Goal: Task Accomplishment & Management: Manage account settings

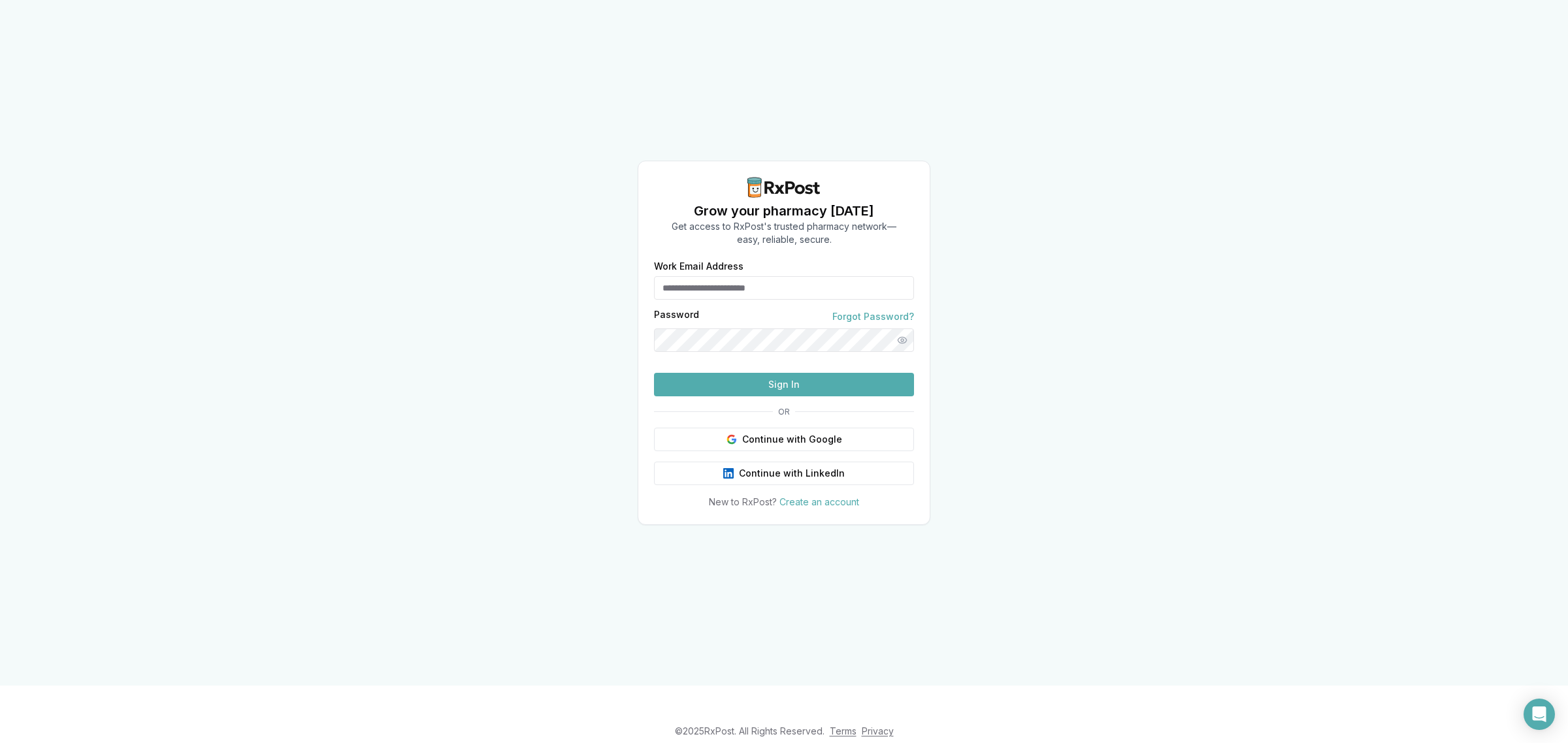
type input "**********"
click at [832, 276] on input "**********" at bounding box center [783, 287] width 260 height 24
click at [527, 350] on div "**********" at bounding box center [784, 343] width 1568 height 686
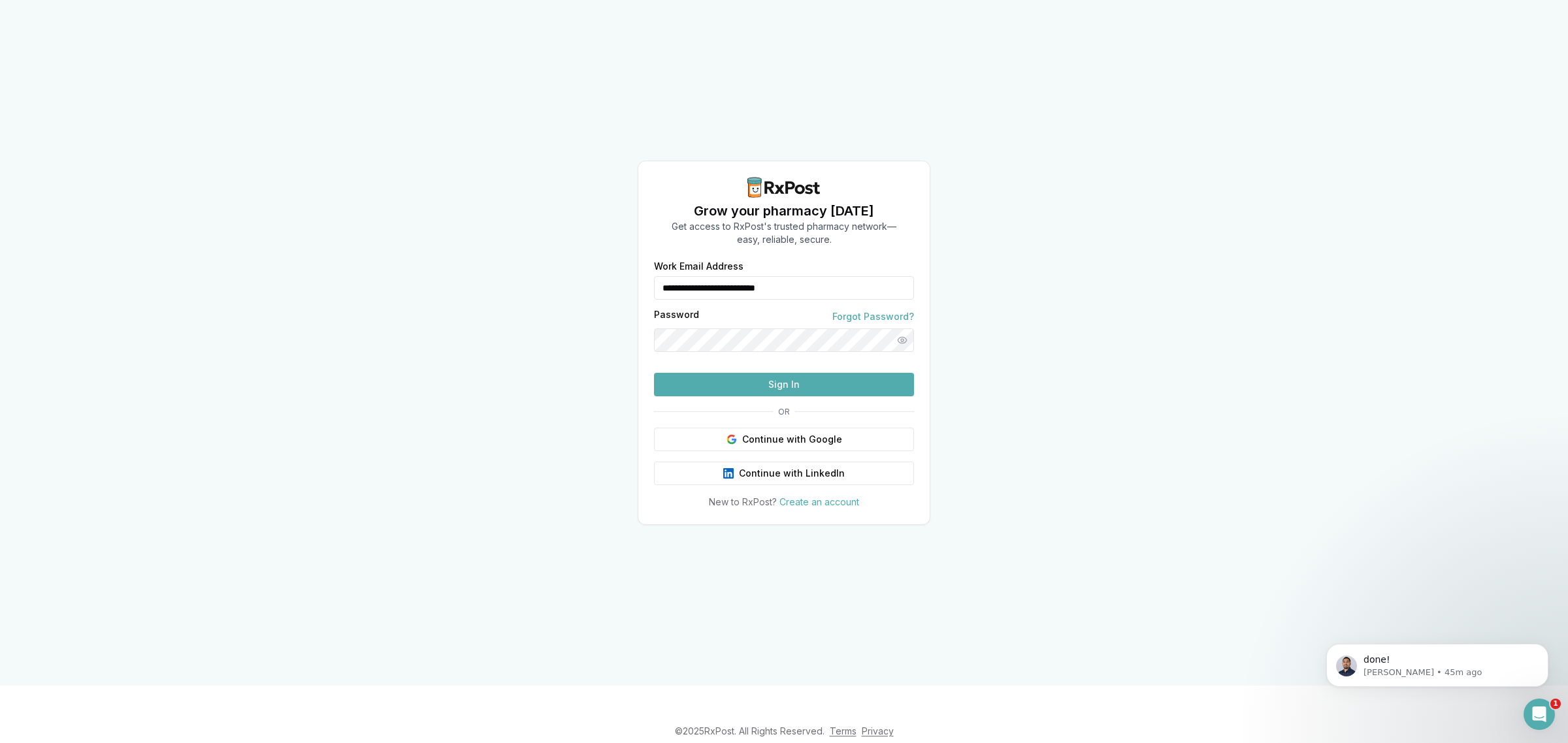
click at [739, 396] on button "Sign In" at bounding box center [783, 385] width 260 height 24
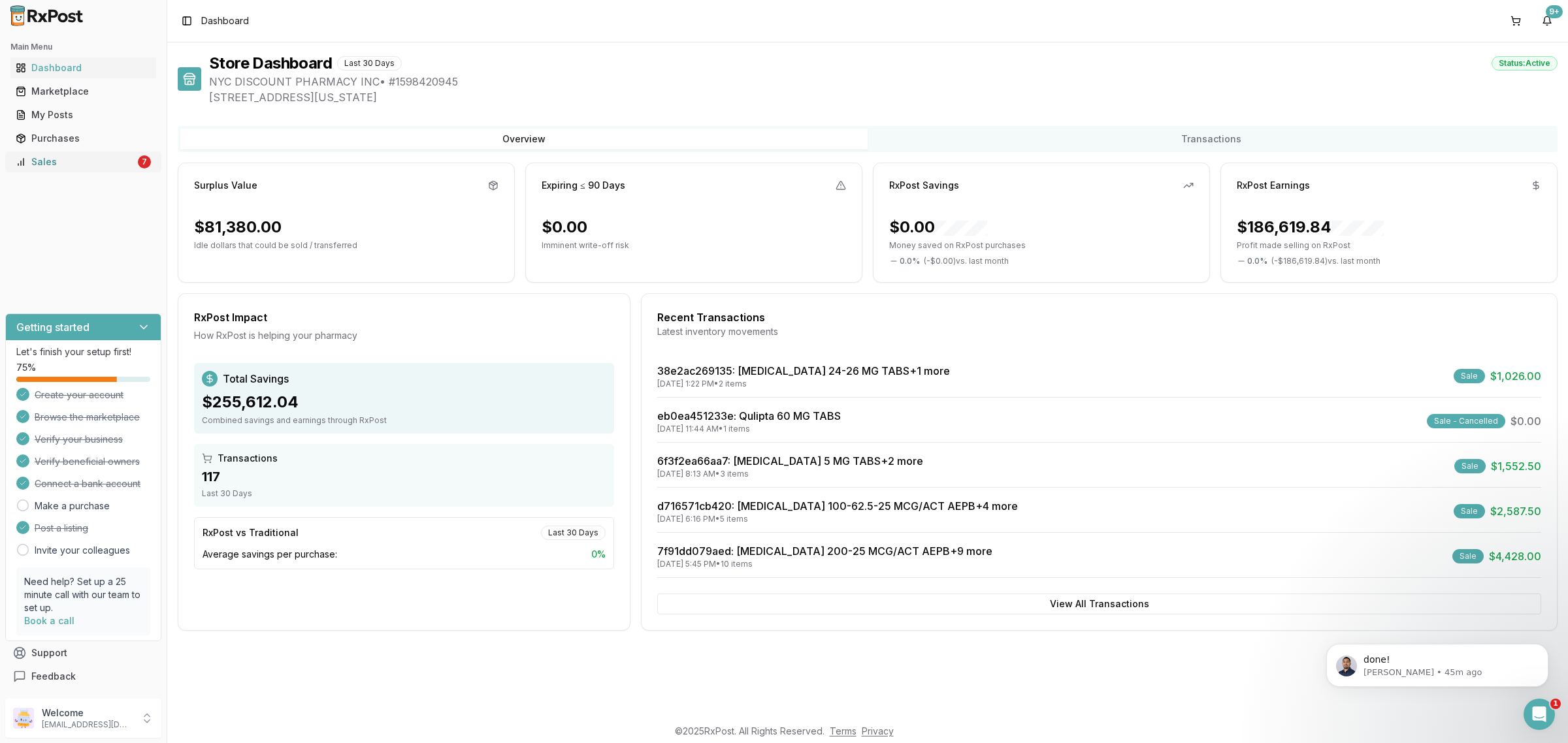
click at [62, 165] on div "Sales" at bounding box center [75, 162] width 119 height 13
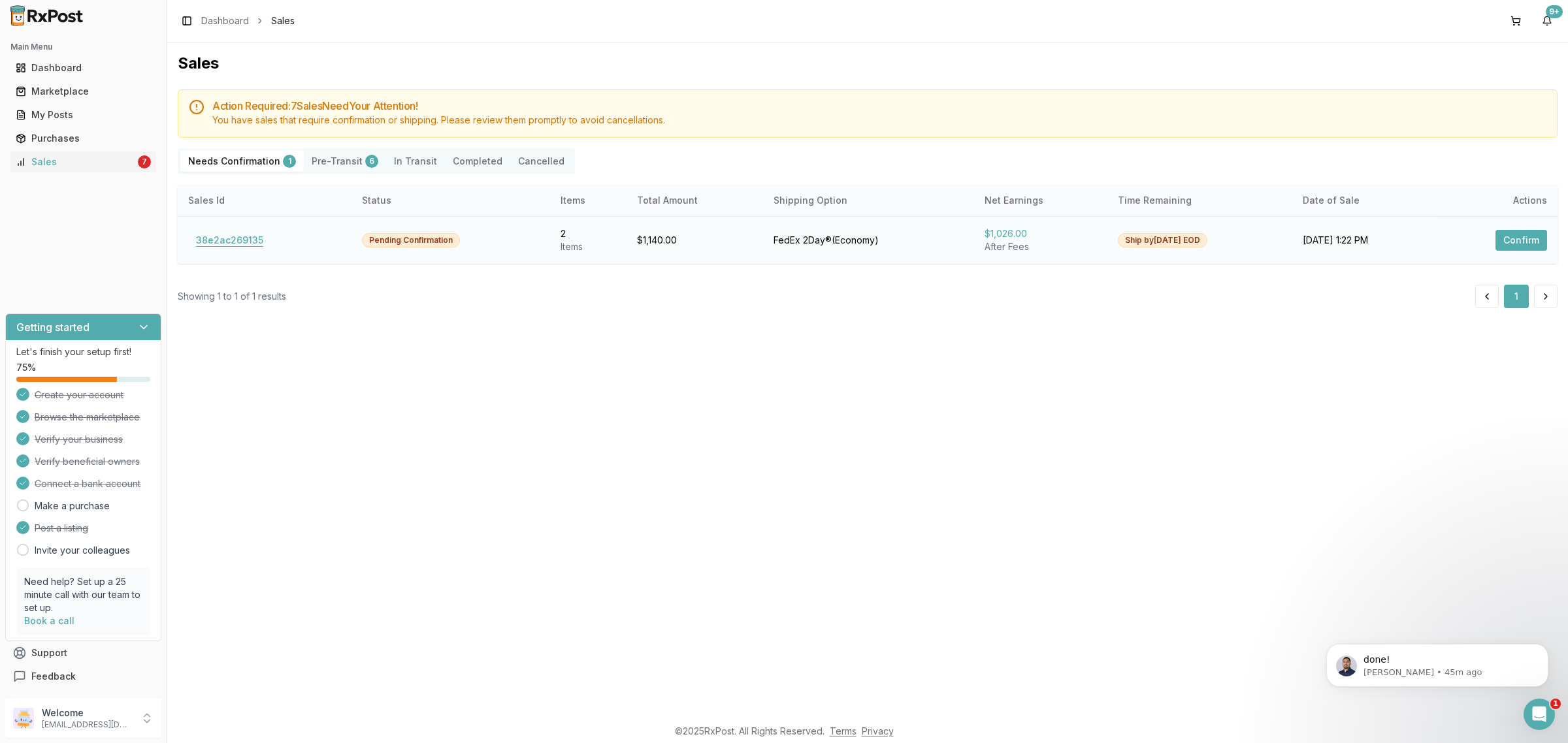
click at [248, 245] on button "38e2ac269135" at bounding box center [230, 240] width 83 height 21
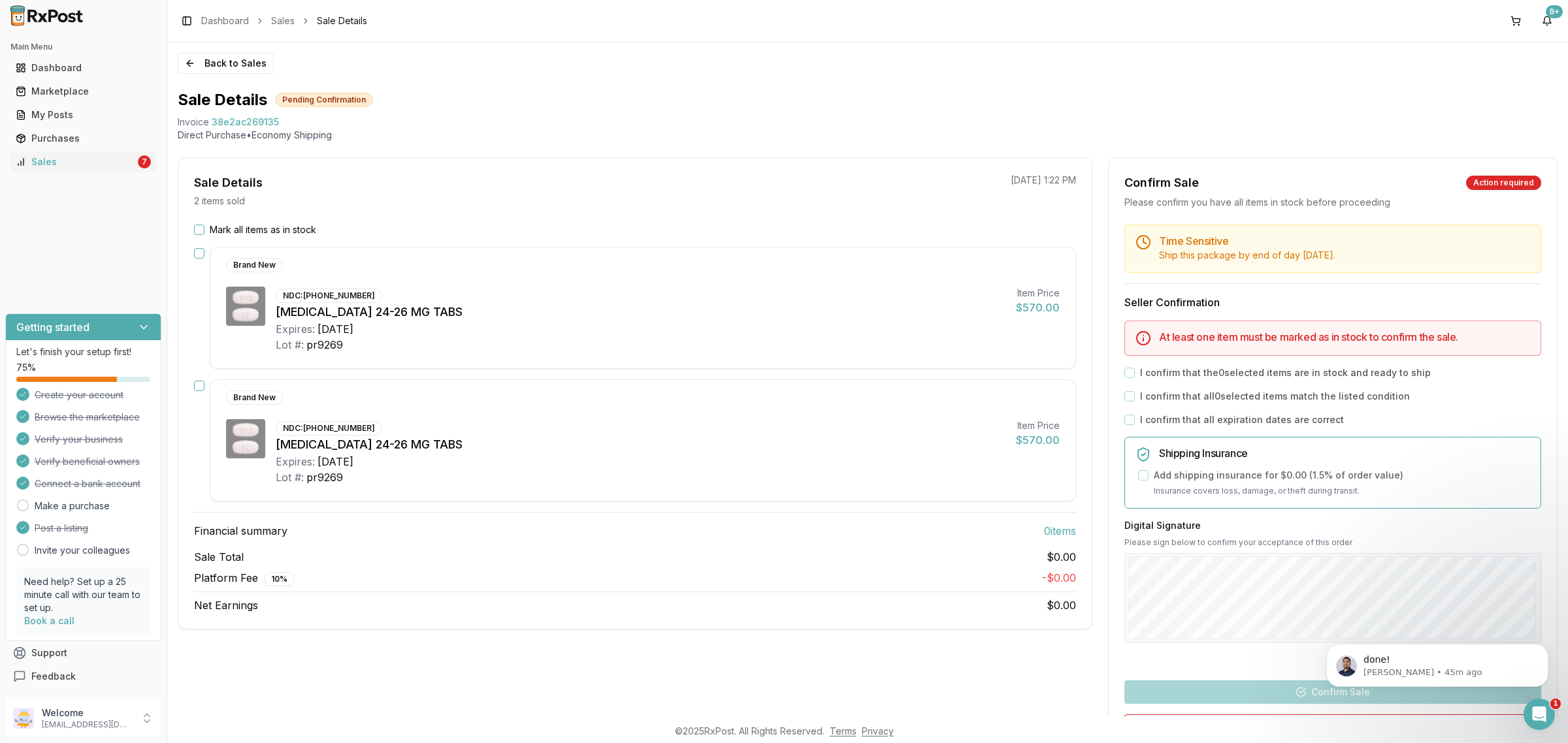
click at [631, 389] on div "Brand New NDC: 00078-0659-20 Entresto 24-26 MG TABS Expires: 2028-06-30 Lot #: …" at bounding box center [643, 440] width 866 height 122
click at [212, 230] on label "Mark all items as in stock" at bounding box center [263, 230] width 106 height 13
click at [204, 230] on button "Mark all items as in stock" at bounding box center [200, 230] width 11 height 11
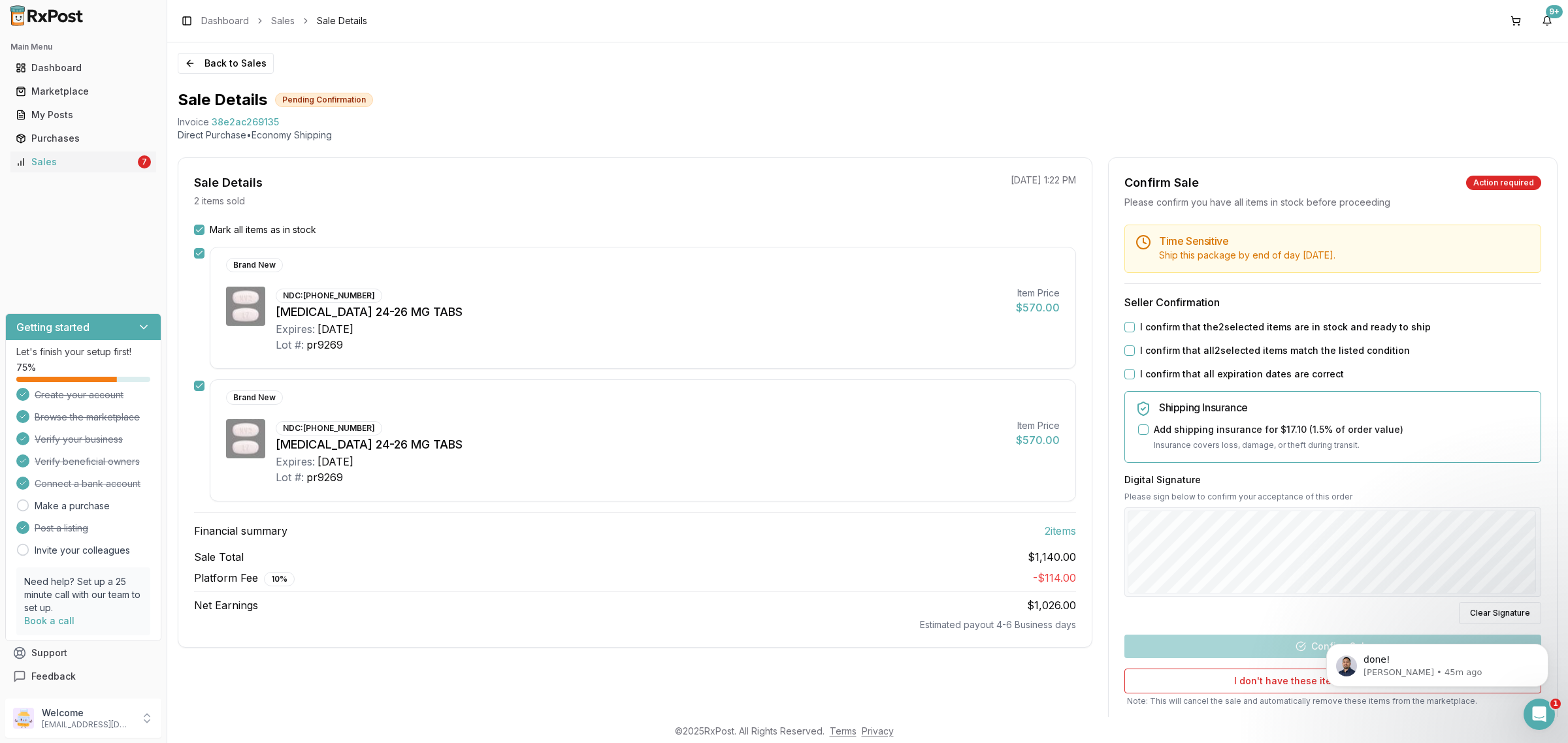
click at [1163, 327] on label "I confirm that the 2 selected items are in stock and ready to ship" at bounding box center [1285, 327] width 291 height 13
click at [1135, 327] on button "I confirm that the 2 selected items are in stock and ready to ship" at bounding box center [1130, 328] width 11 height 11
click at [1159, 349] on label "I confirm that all 2 selected items match the listed condition" at bounding box center [1275, 351] width 270 height 13
click at [1135, 349] on button "I confirm that all 2 selected items match the listed condition" at bounding box center [1130, 351] width 11 height 11
click at [1155, 371] on label "I confirm that all expiration dates are correct" at bounding box center [1242, 374] width 204 height 13
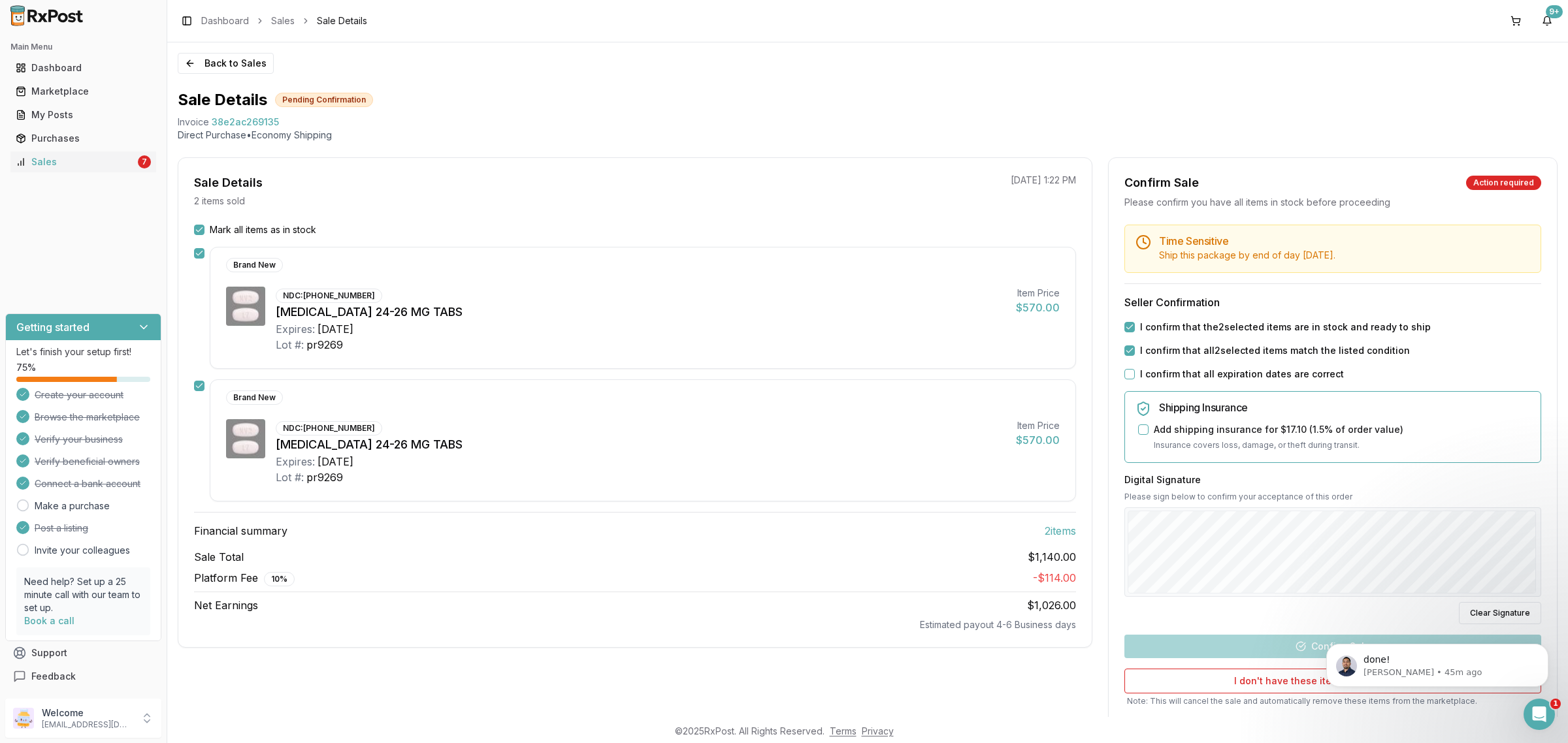
click at [1135, 371] on button "I confirm that all expiration dates are correct" at bounding box center [1130, 375] width 11 height 11
click at [1230, 652] on button "Confirm Sale" at bounding box center [1333, 647] width 417 height 24
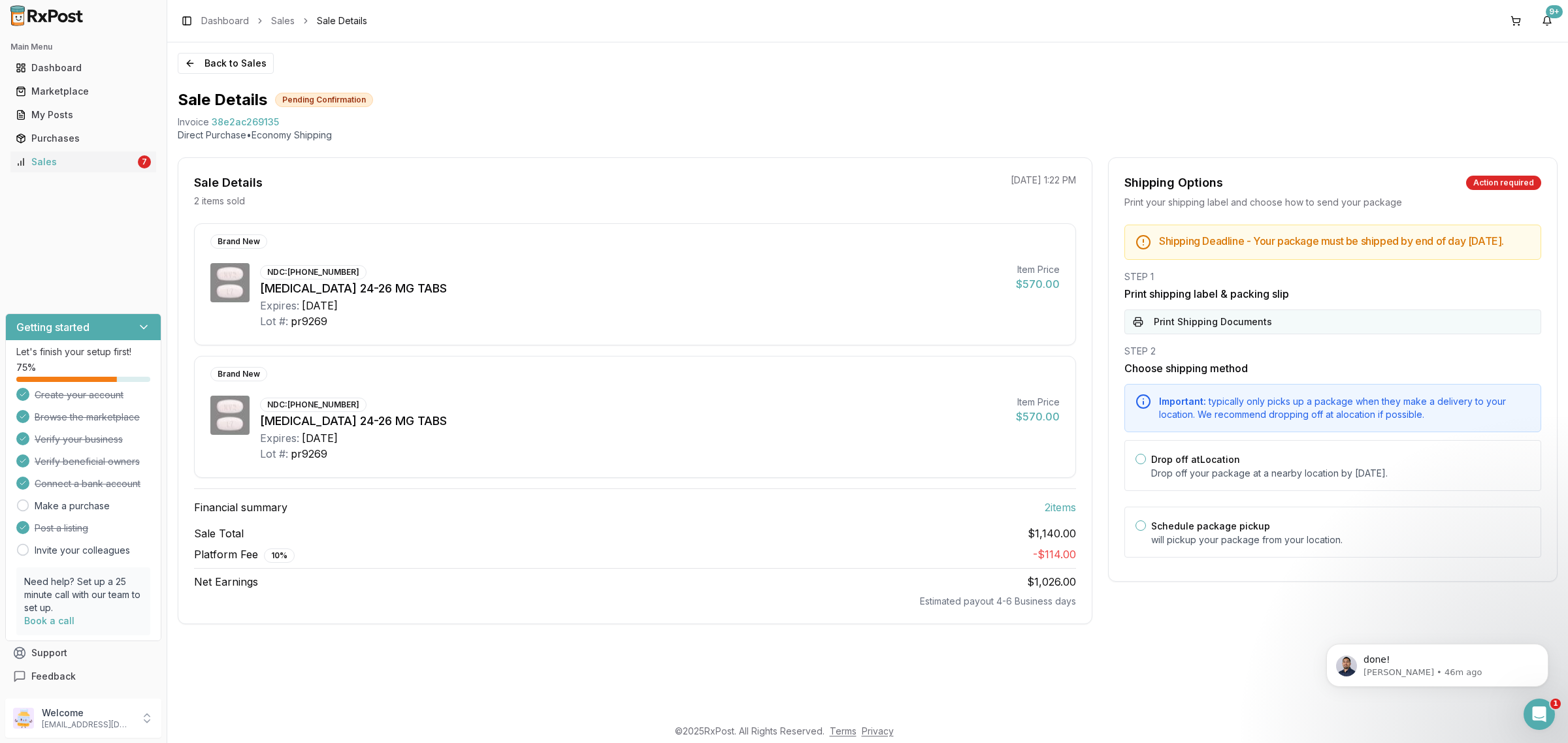
click at [1242, 335] on button "Print Shipping Documents" at bounding box center [1333, 322] width 417 height 25
click at [1226, 478] on div "Drop off at Location Drop off your package at a nearby location by September 25…" at bounding box center [1341, 466] width 379 height 29
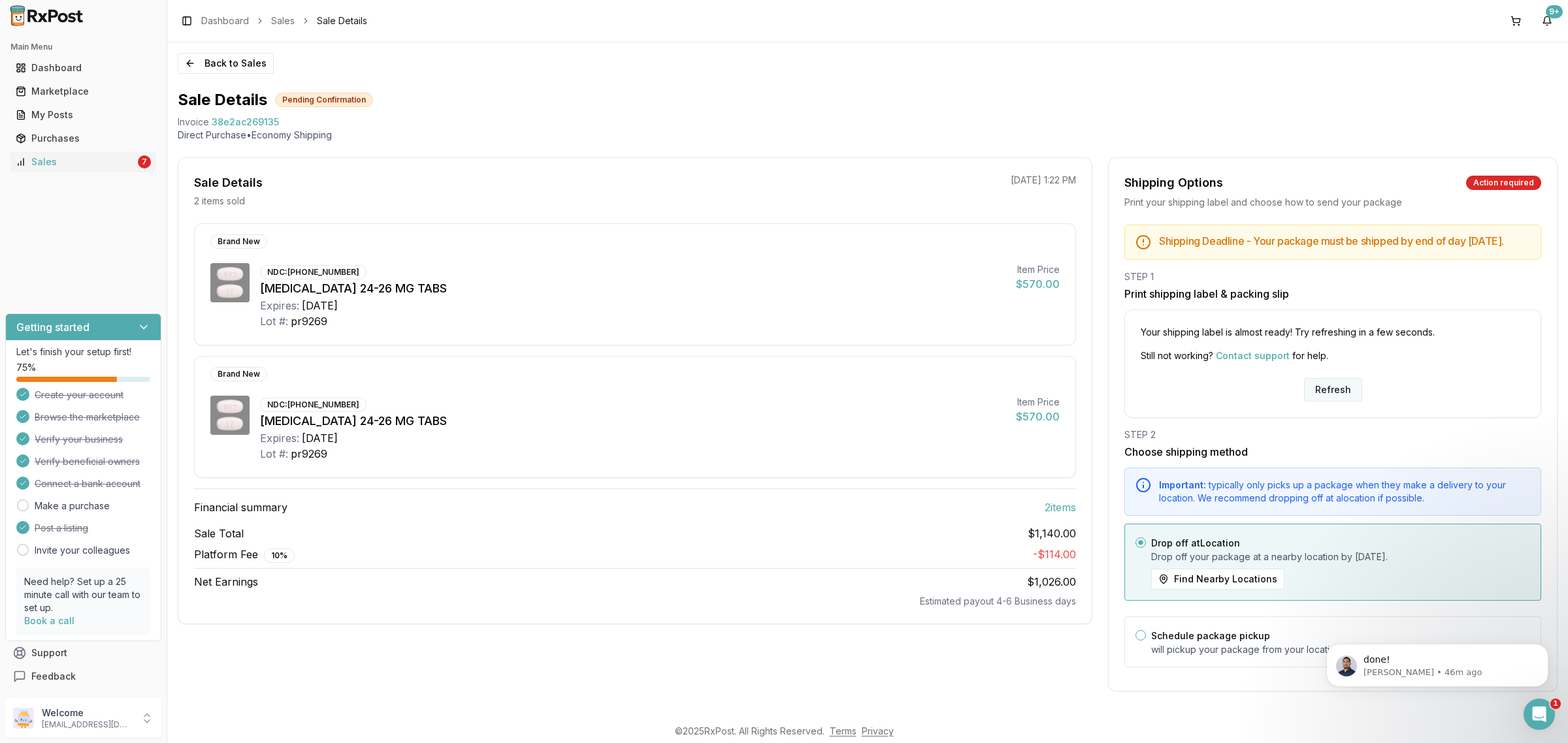
click at [1341, 401] on button "Refresh" at bounding box center [1333, 390] width 58 height 24
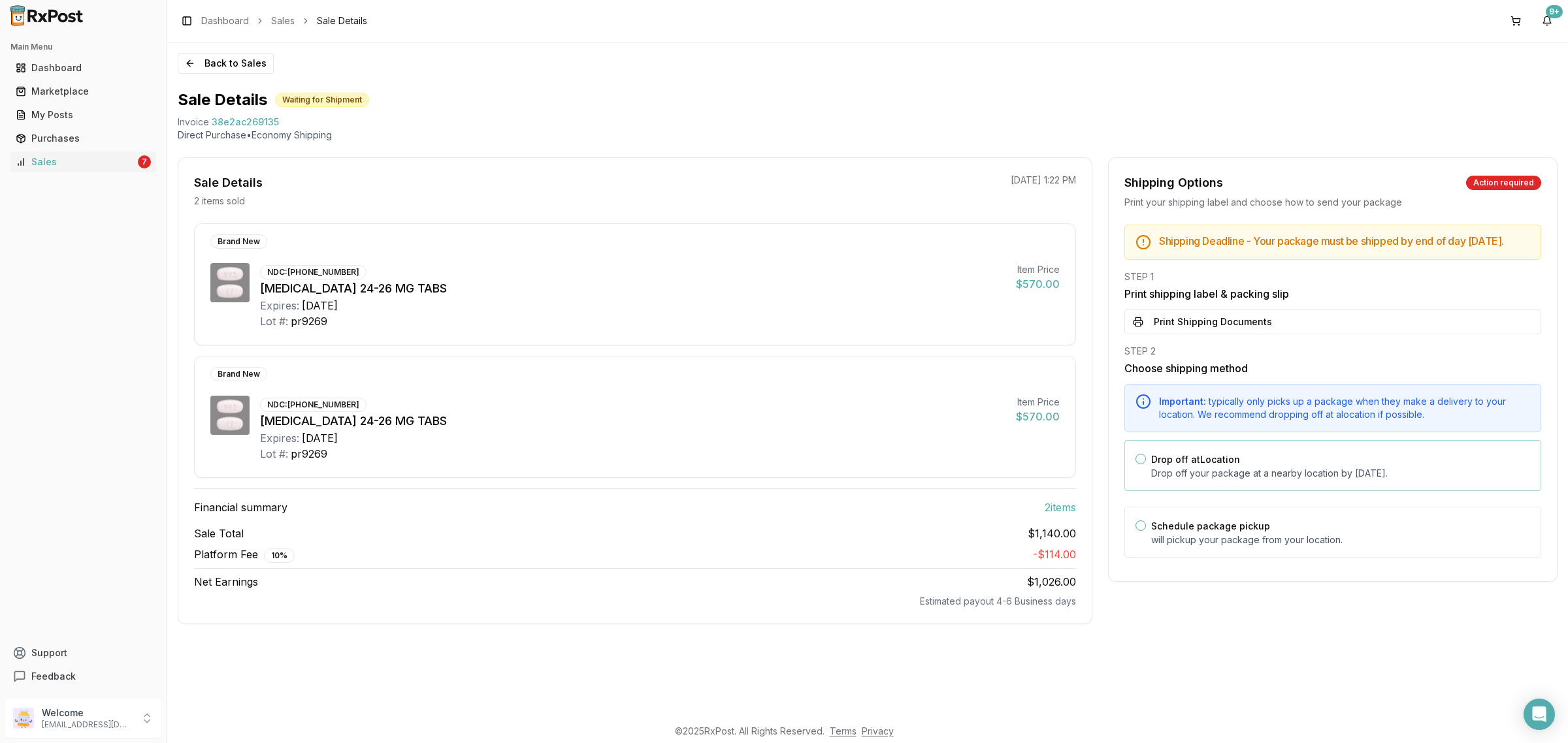
click at [1247, 480] on p "Drop off your package at a nearby location by September 25, 2025 ." at bounding box center [1341, 473] width 379 height 13
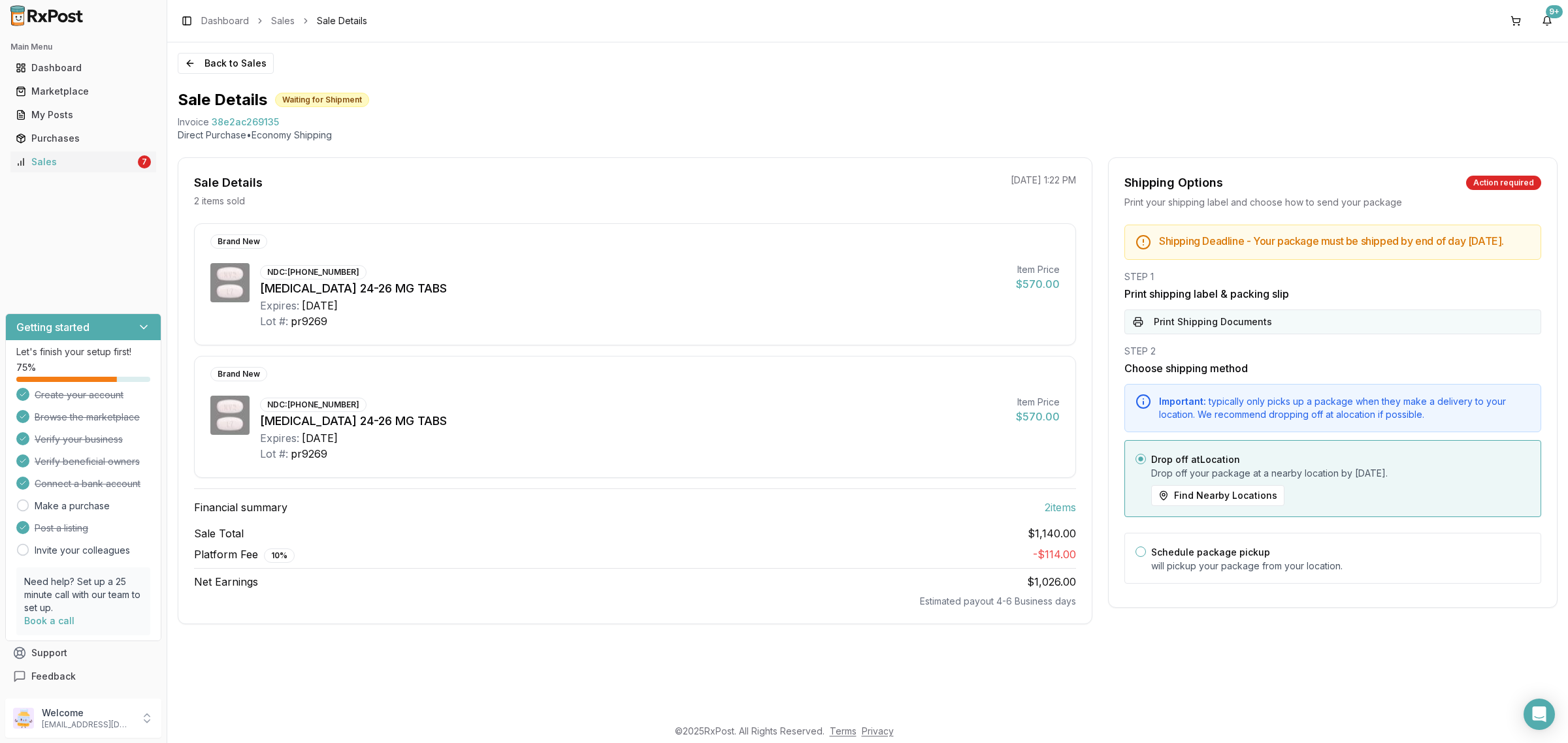
click at [1249, 335] on button "Print Shipping Documents" at bounding box center [1333, 322] width 417 height 25
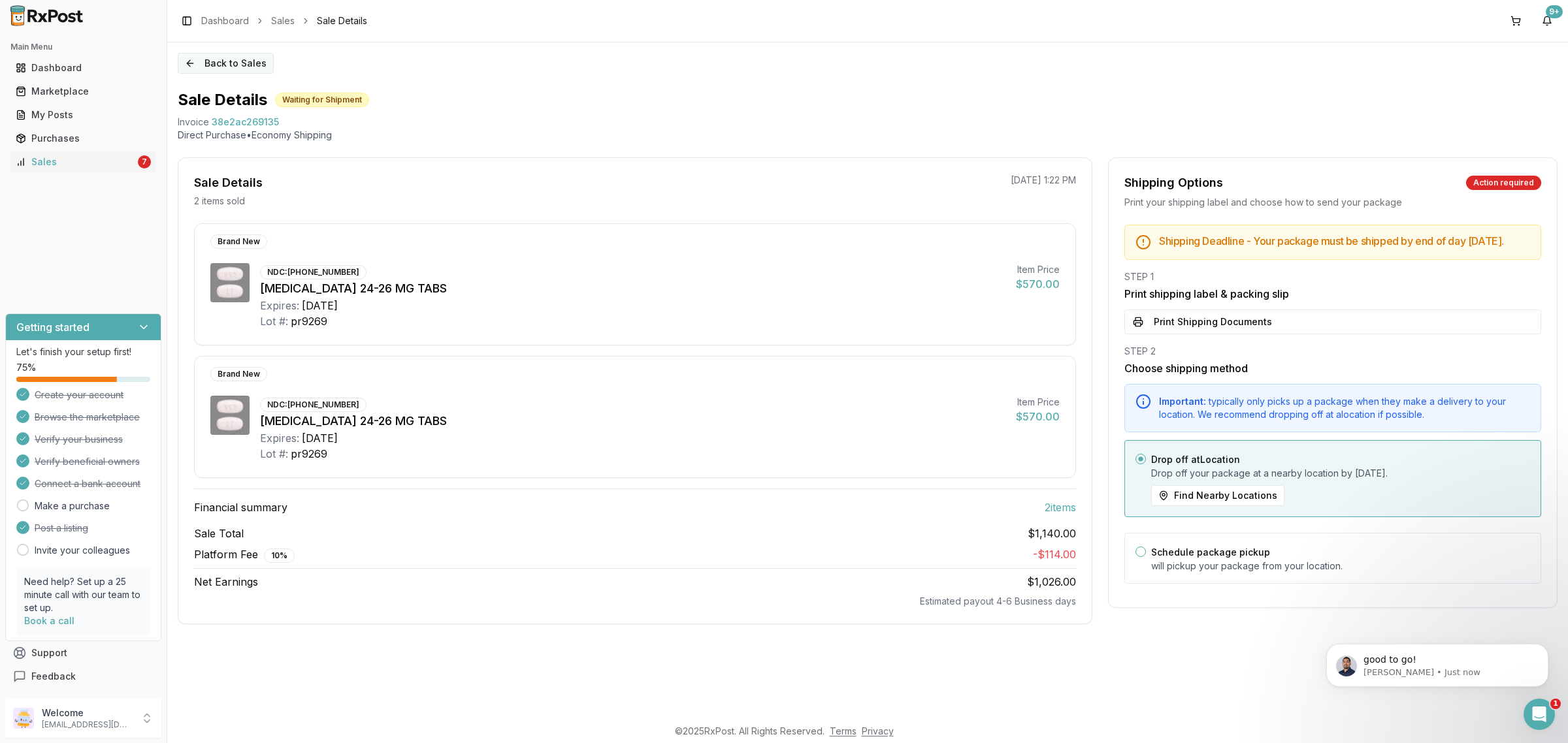
click at [239, 67] on button "Back to Sales" at bounding box center [226, 63] width 96 height 21
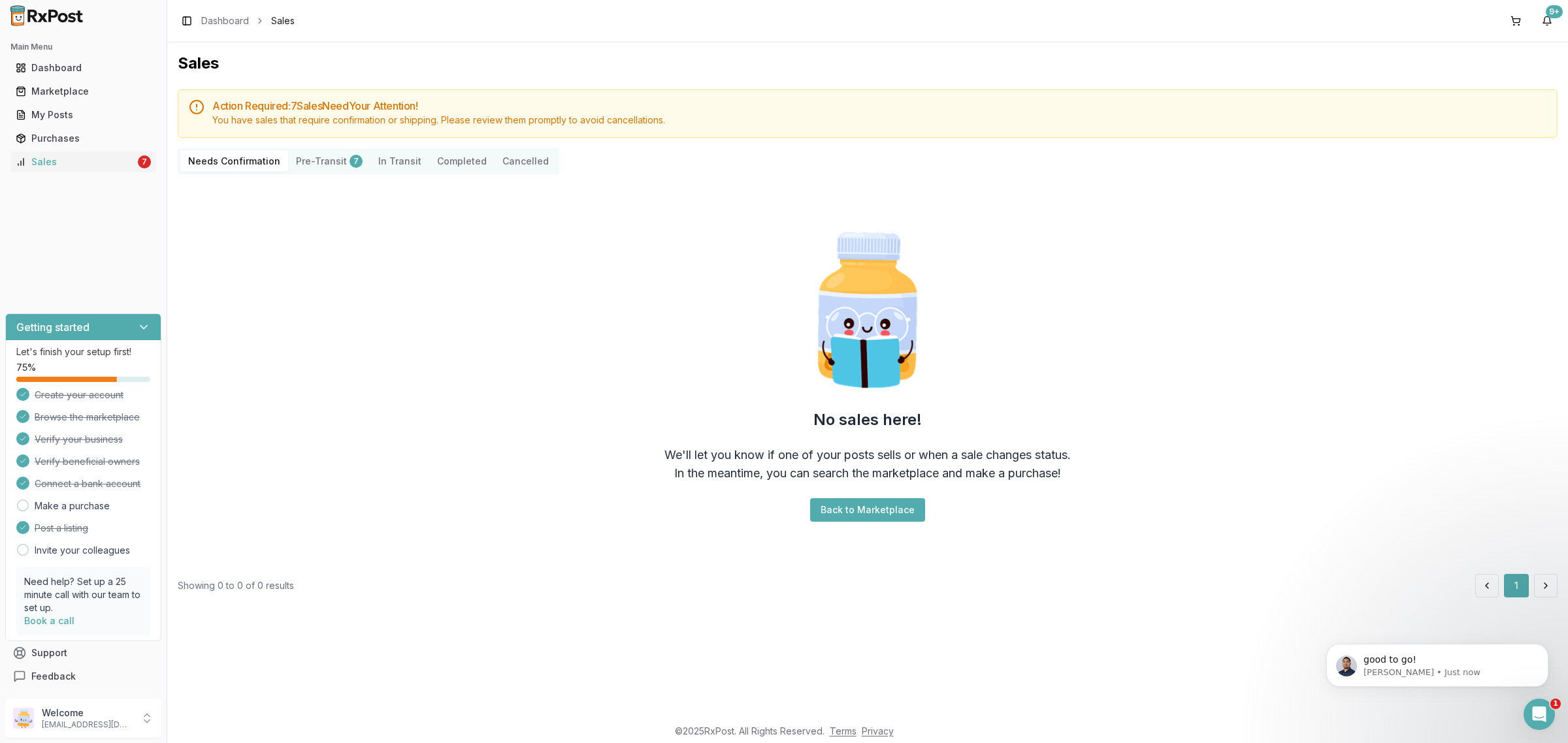
click at [515, 364] on div "No sales here! We'll let you know if one of your posts sells or when a sale cha…" at bounding box center [868, 375] width 1380 height 379
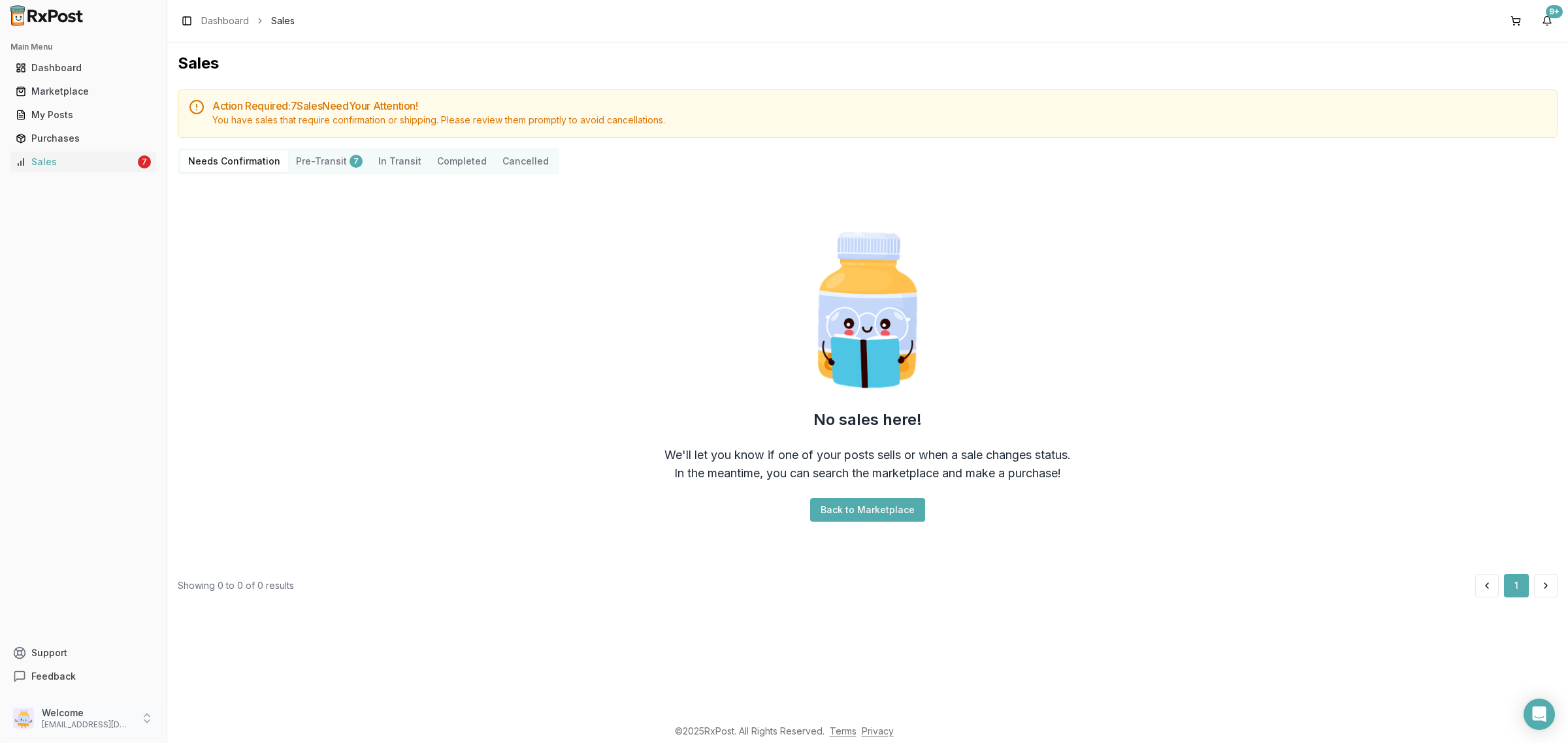
click at [105, 718] on p "Welcome" at bounding box center [87, 713] width 91 height 13
click at [207, 713] on button "Sign Out" at bounding box center [237, 721] width 135 height 22
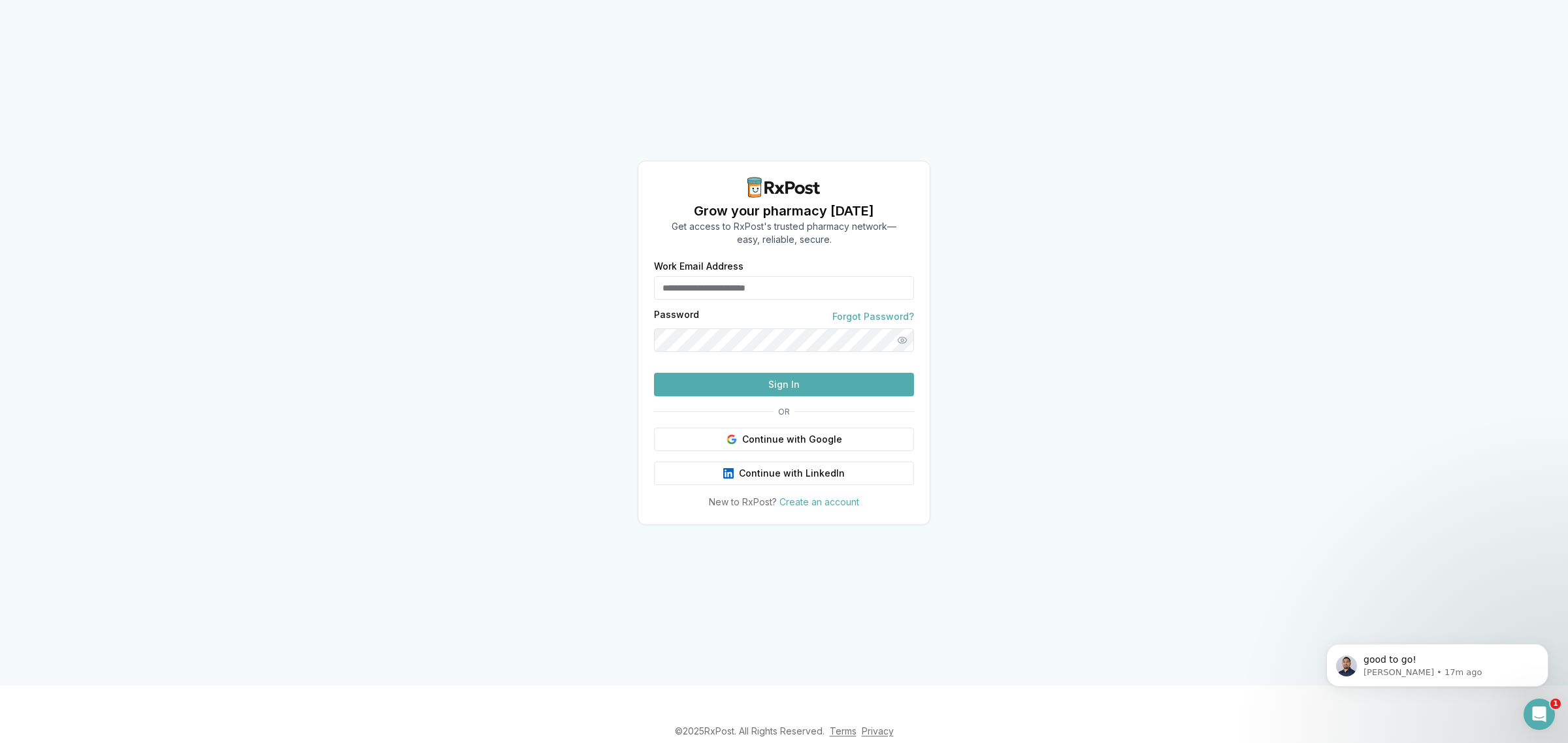
type input "**********"
click at [748, 396] on button "Sign In" at bounding box center [783, 385] width 260 height 24
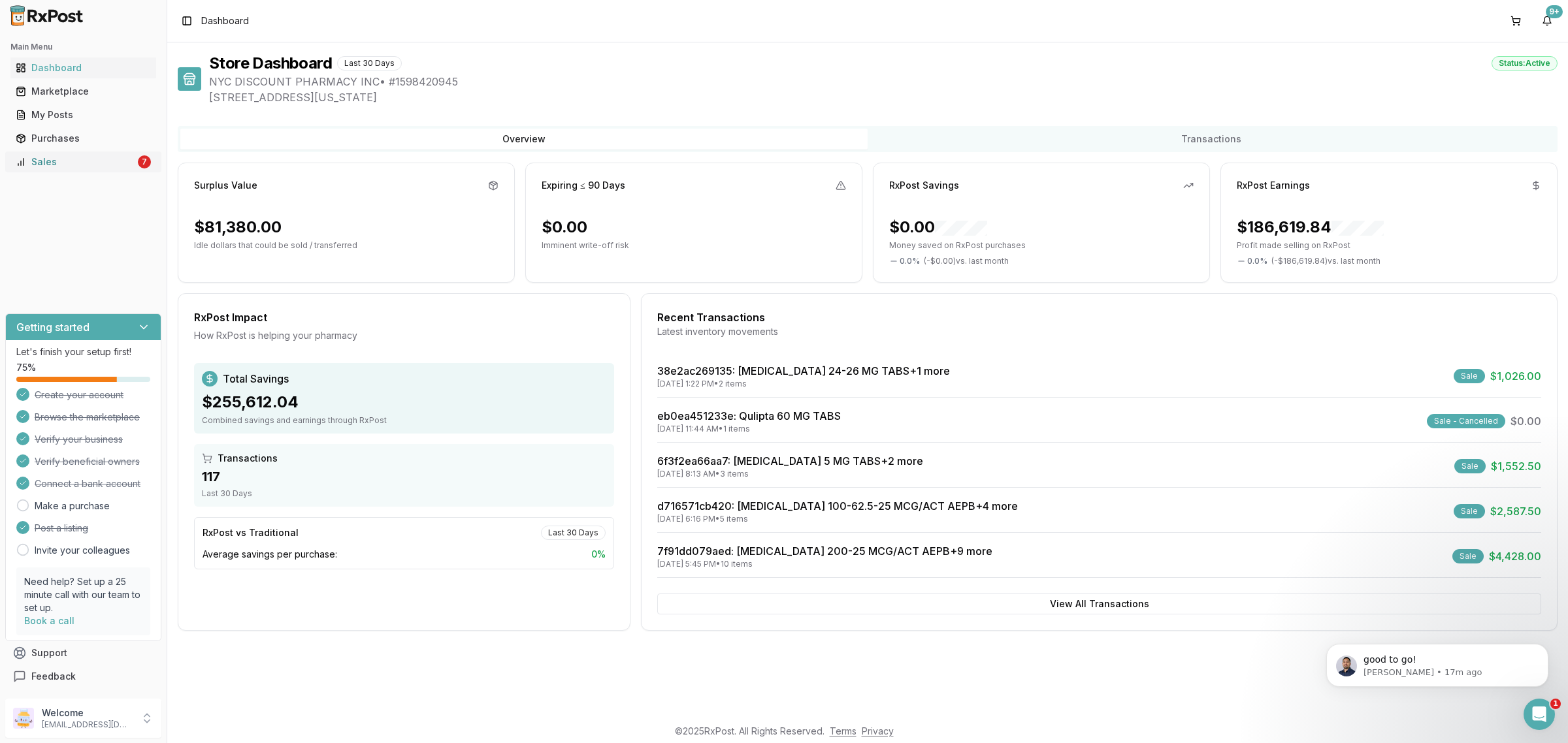
click at [105, 169] on link "Sales 7" at bounding box center [83, 162] width 146 height 24
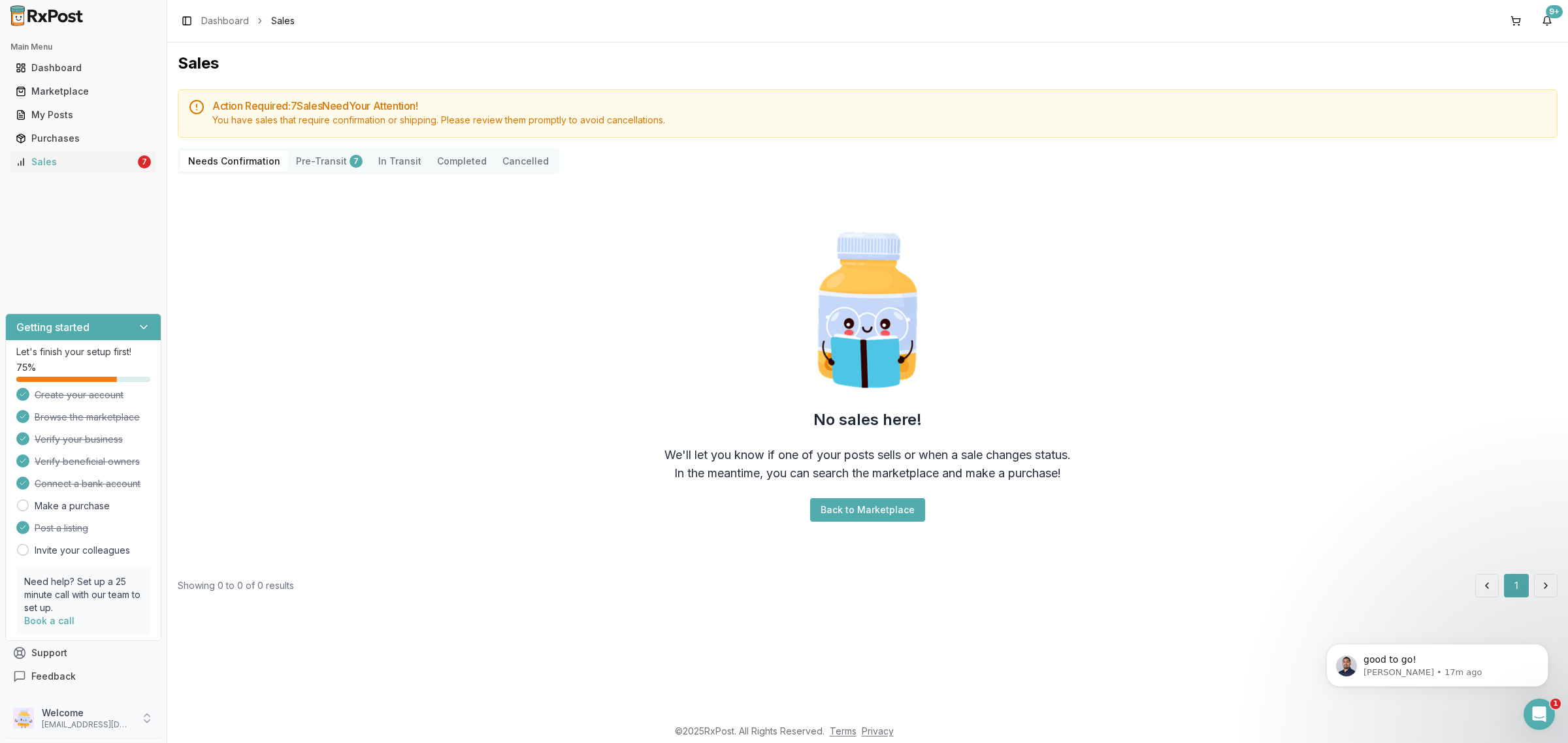
click at [79, 734] on div "Welcome nycdiscountpharma2@gmail.com" at bounding box center [83, 718] width 156 height 39
click at [261, 720] on span "Sign Out" at bounding box center [237, 721] width 124 height 13
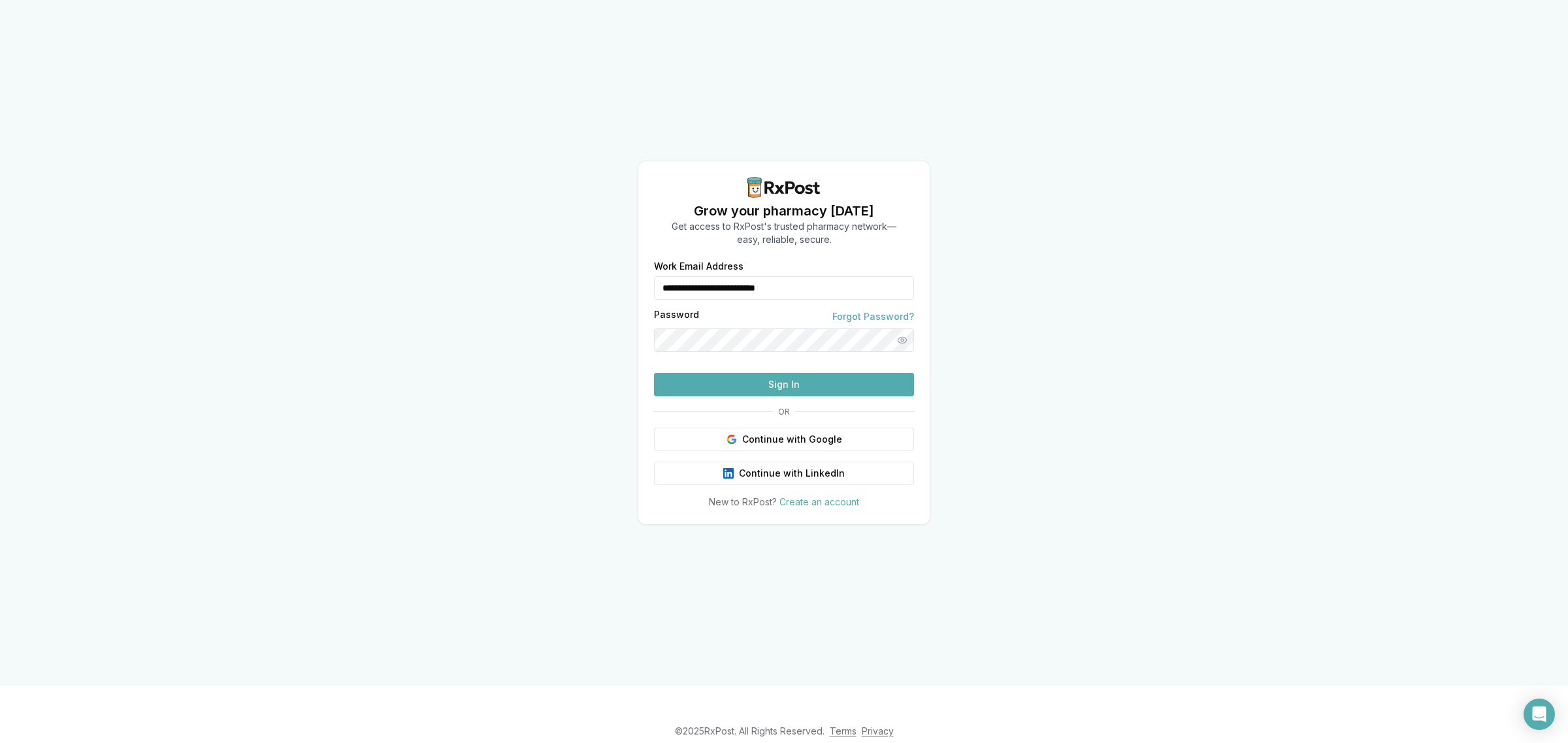
drag, startPoint x: 829, startPoint y: 263, endPoint x: 533, endPoint y: 256, distance: 296.1
click at [533, 257] on div "**********" at bounding box center [784, 343] width 1568 height 686
type input "**********"
click at [717, 396] on button "Sign In" at bounding box center [783, 385] width 260 height 24
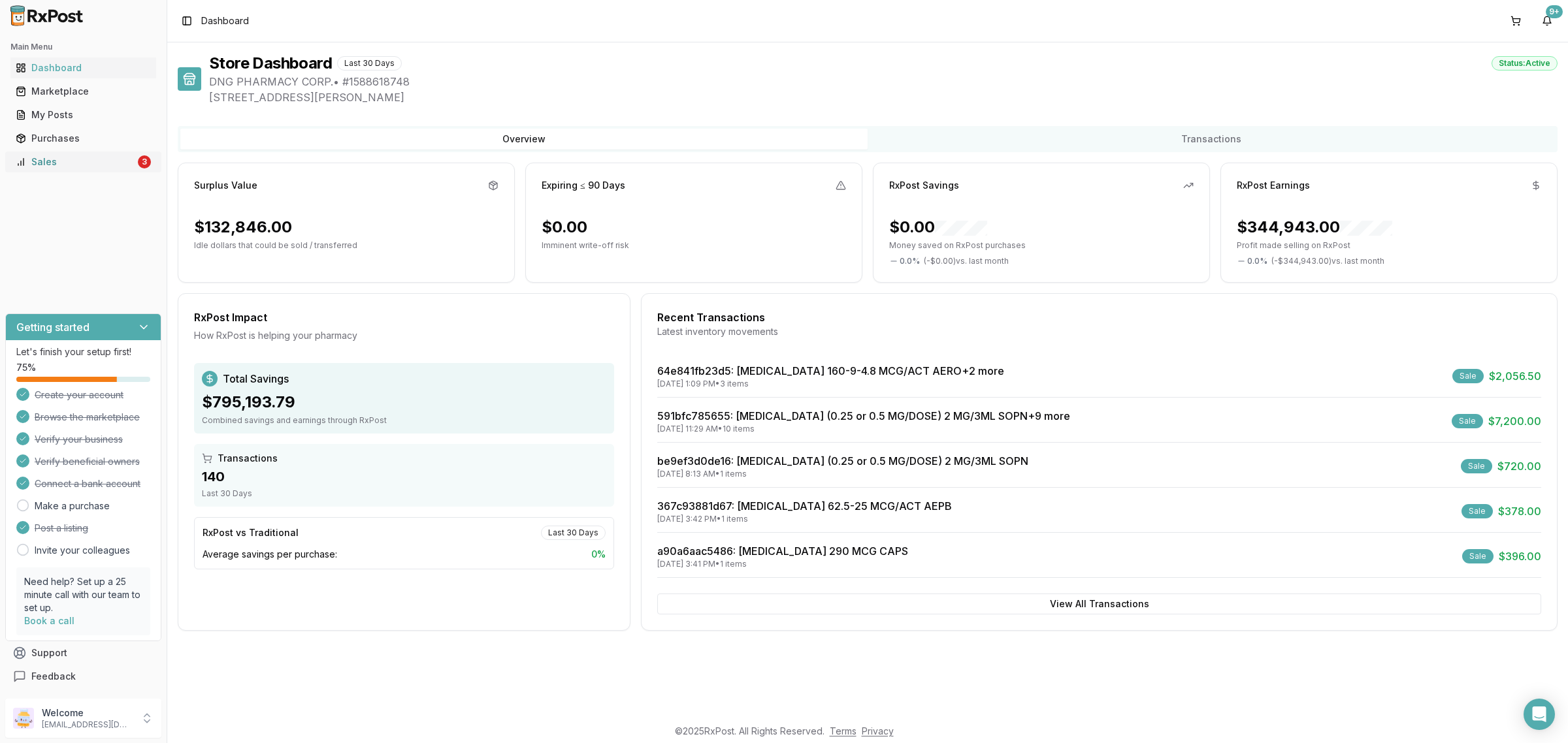
click at [112, 169] on link "Sales 3" at bounding box center [83, 162] width 146 height 24
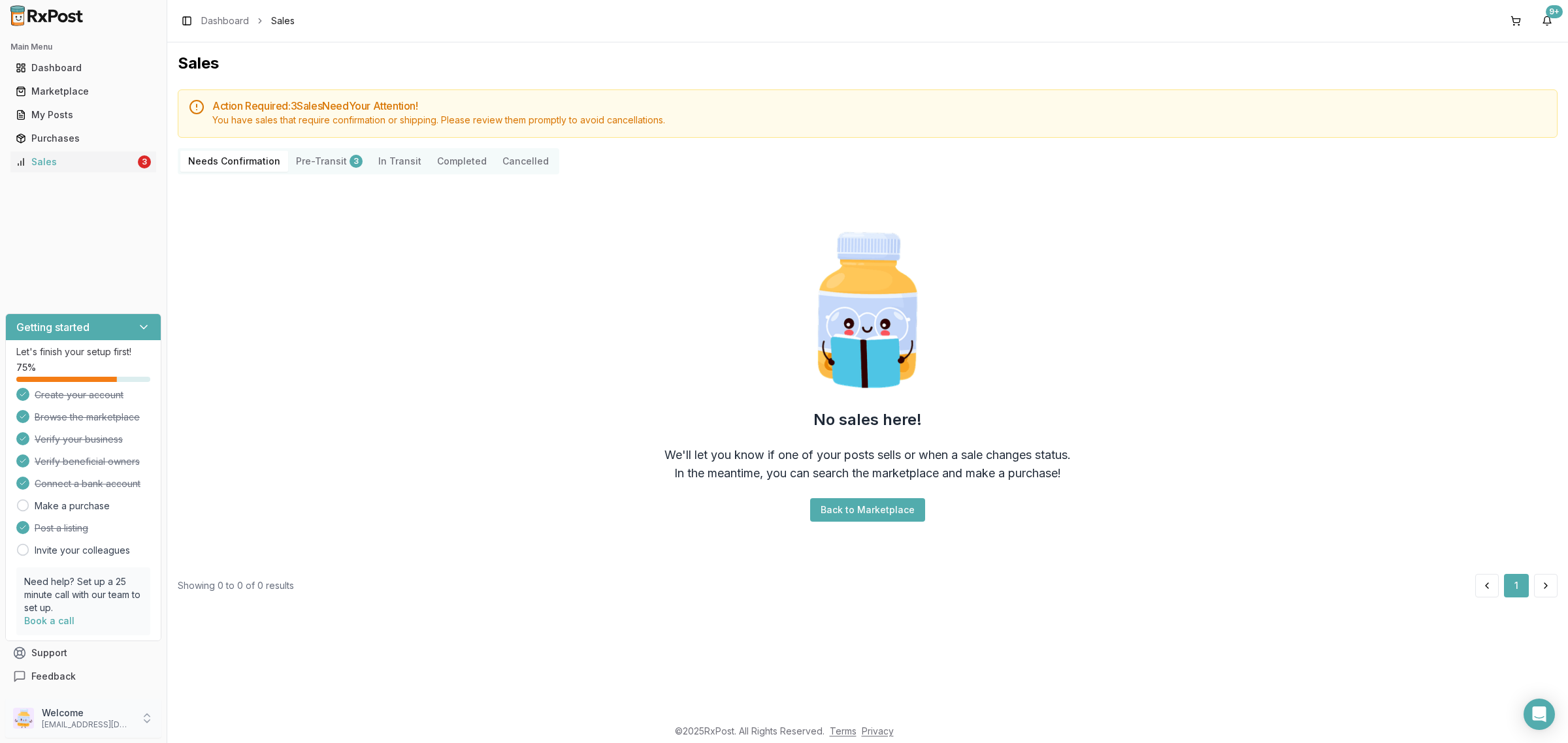
click at [103, 721] on p "dngpharmacy2@gmail.com" at bounding box center [87, 725] width 91 height 11
click at [241, 720] on span "Sign Out" at bounding box center [237, 721] width 124 height 13
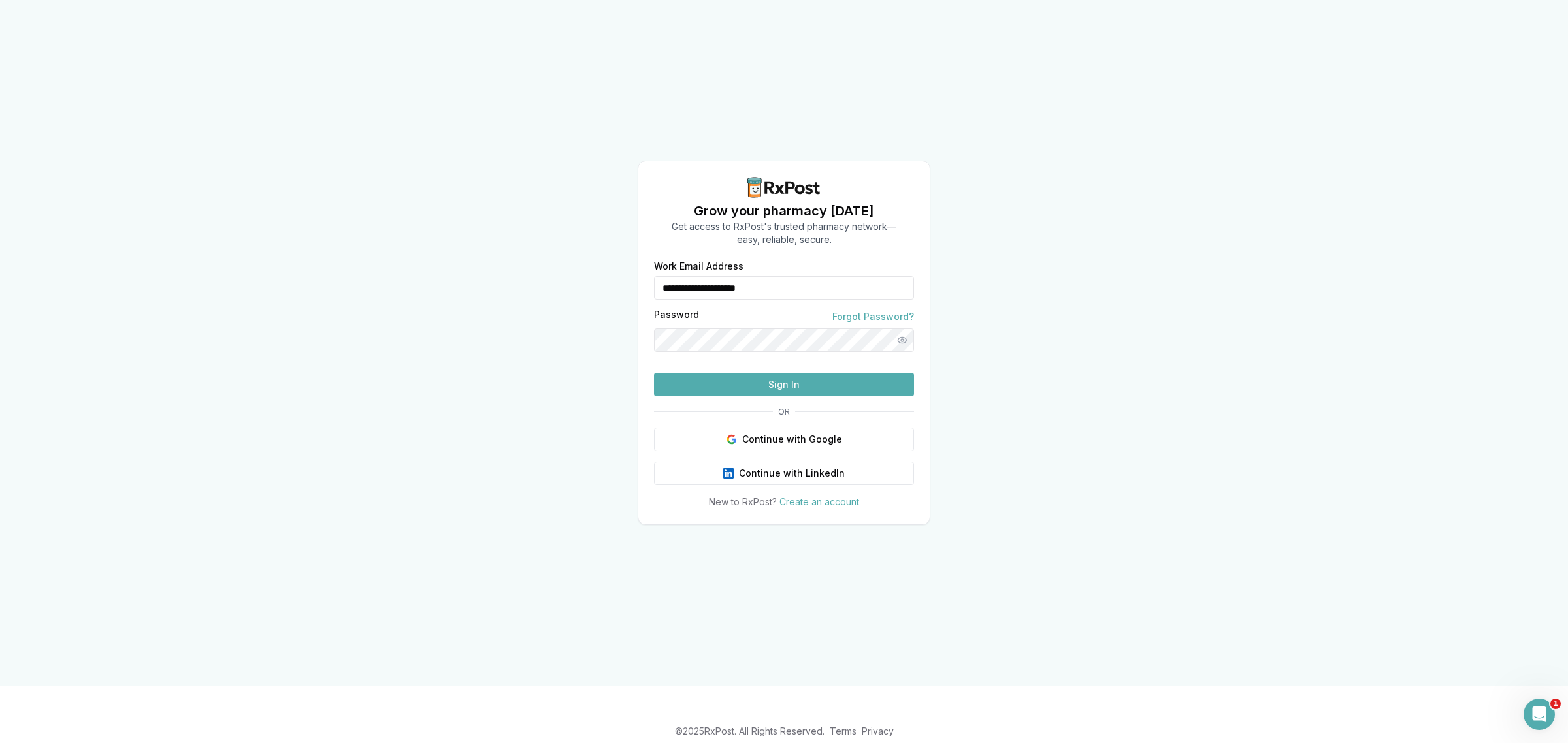
drag, startPoint x: 827, startPoint y: 266, endPoint x: 635, endPoint y: 272, distance: 192.1
click at [635, 272] on div "**********" at bounding box center [784, 343] width 1568 height 686
type input "**********"
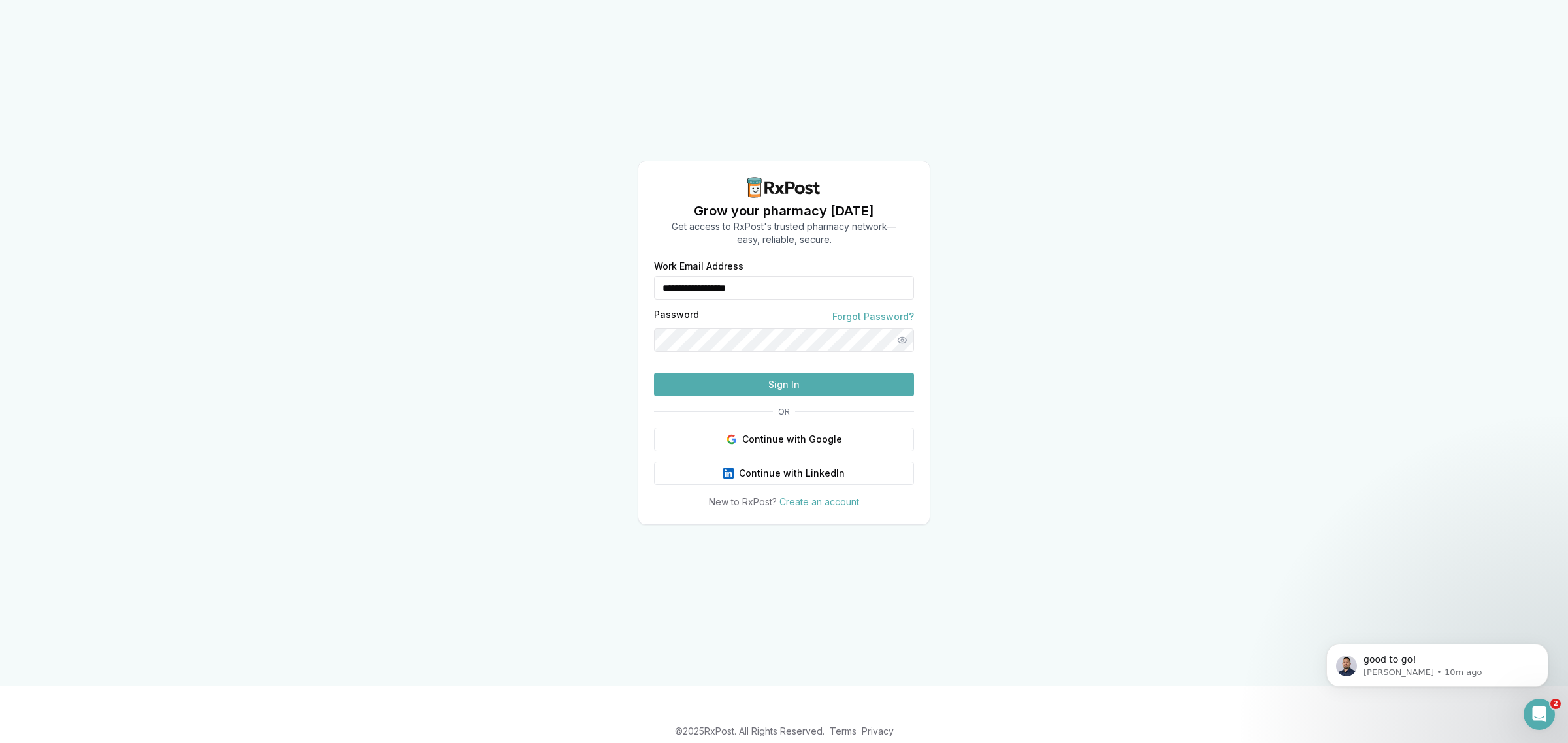
click at [762, 396] on button "Sign In" at bounding box center [783, 385] width 260 height 24
click at [786, 396] on button "Sign In" at bounding box center [783, 385] width 260 height 24
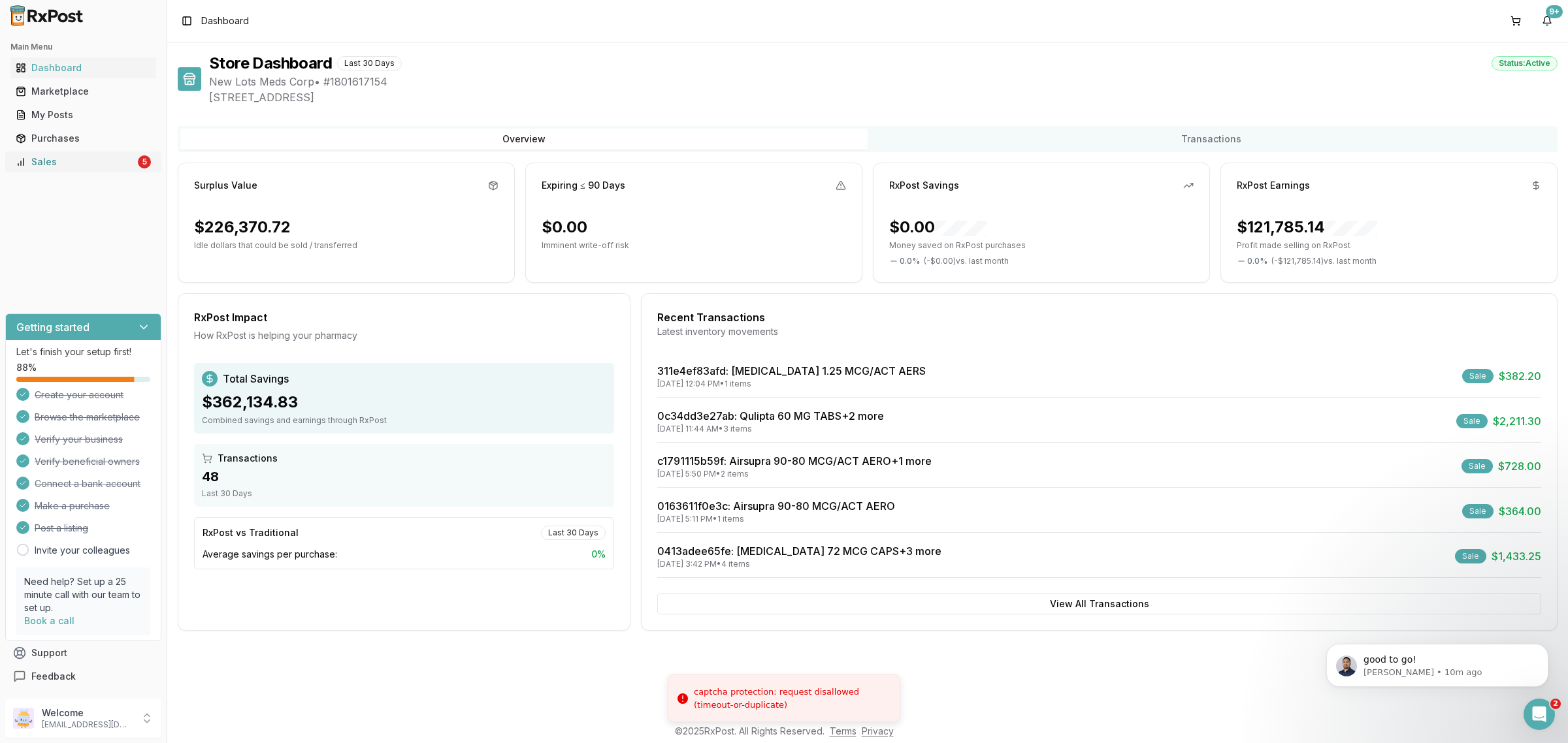
click at [118, 165] on div "Sales" at bounding box center [75, 162] width 119 height 13
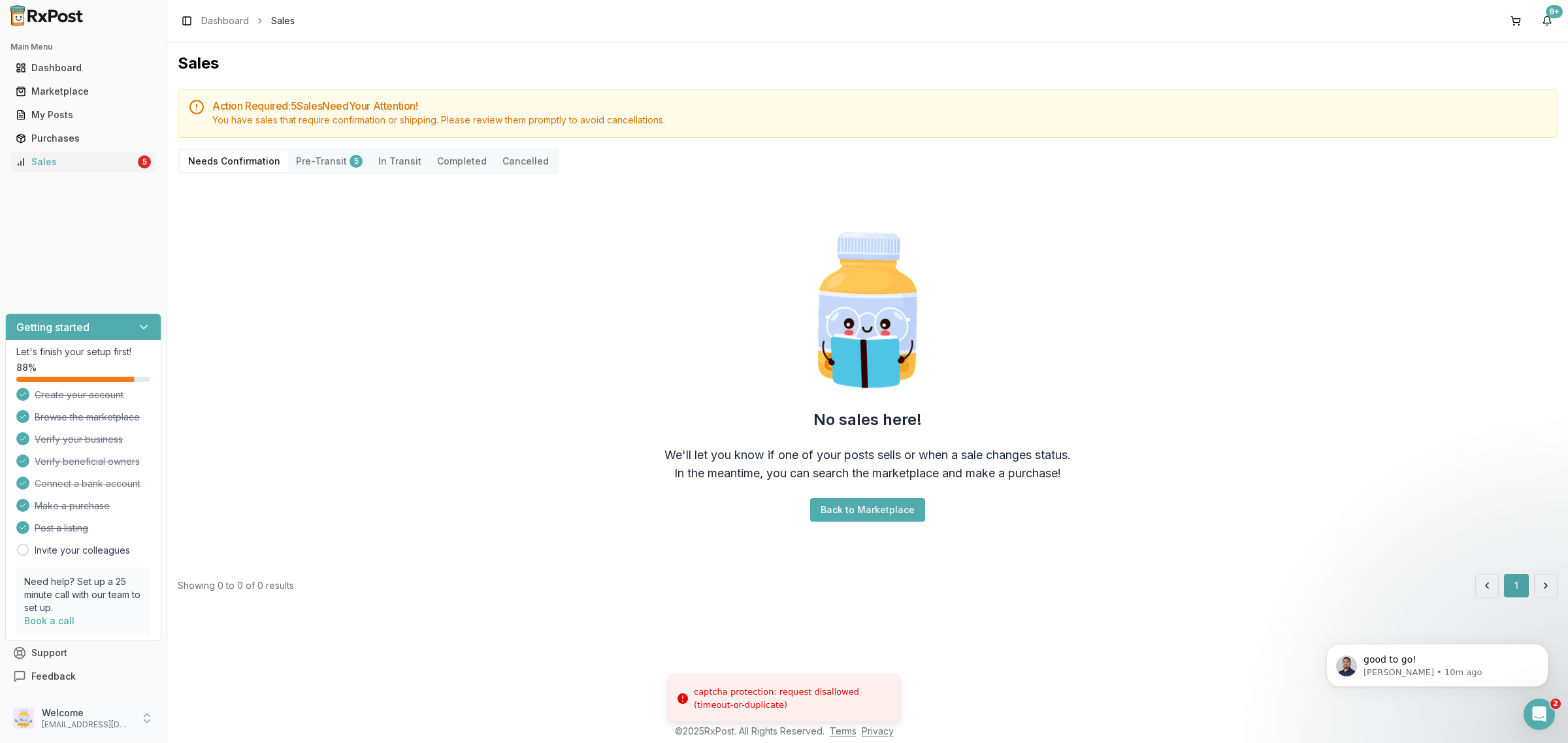
click at [79, 710] on p "Welcome" at bounding box center [87, 713] width 91 height 13
click at [201, 718] on span "Sign Out" at bounding box center [237, 721] width 124 height 13
